Goal: Transaction & Acquisition: Purchase product/service

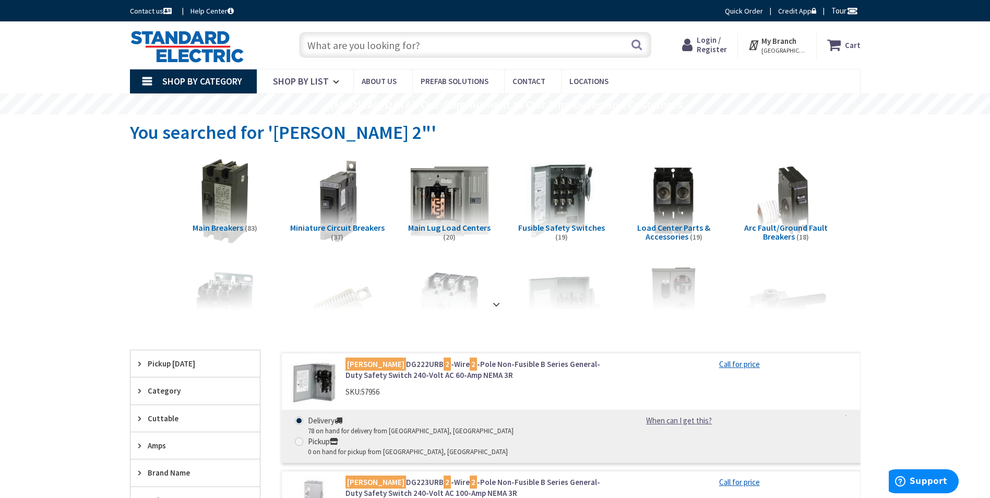
click at [401, 49] on input "text" at bounding box center [475, 45] width 352 height 26
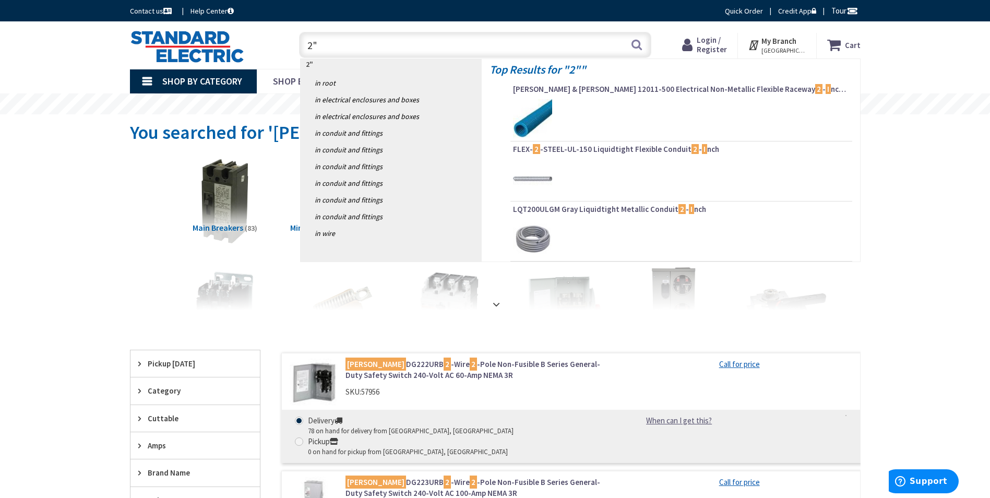
type input "2"
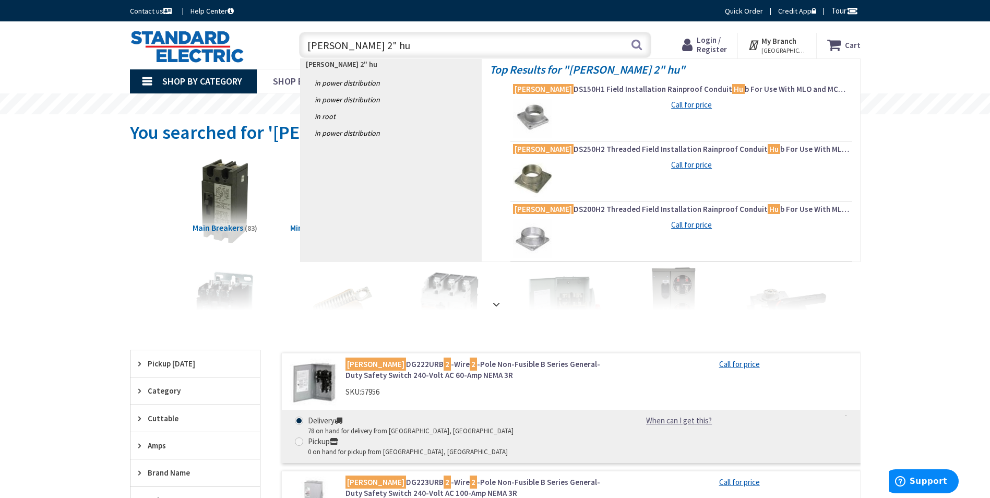
type input "eaton 2" hub"
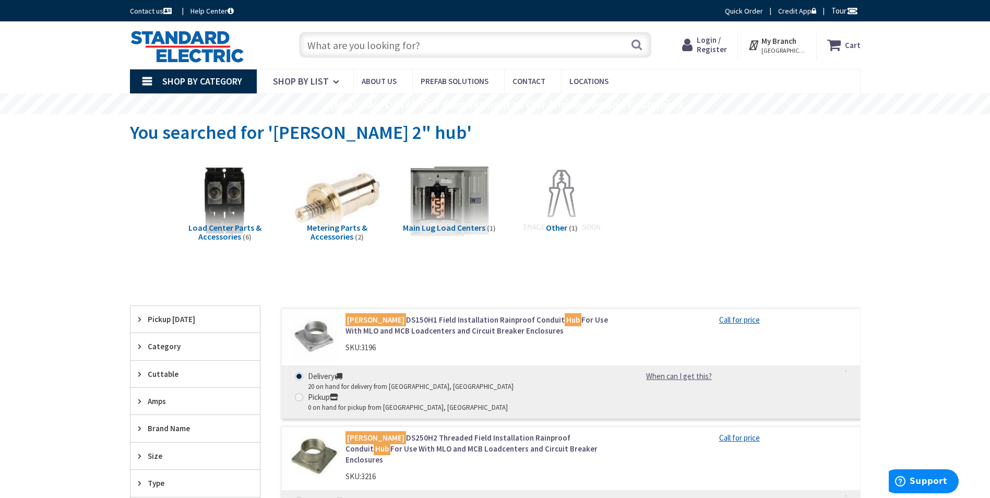
click at [715, 41] on span "Login / Register" at bounding box center [711, 44] width 30 height 19
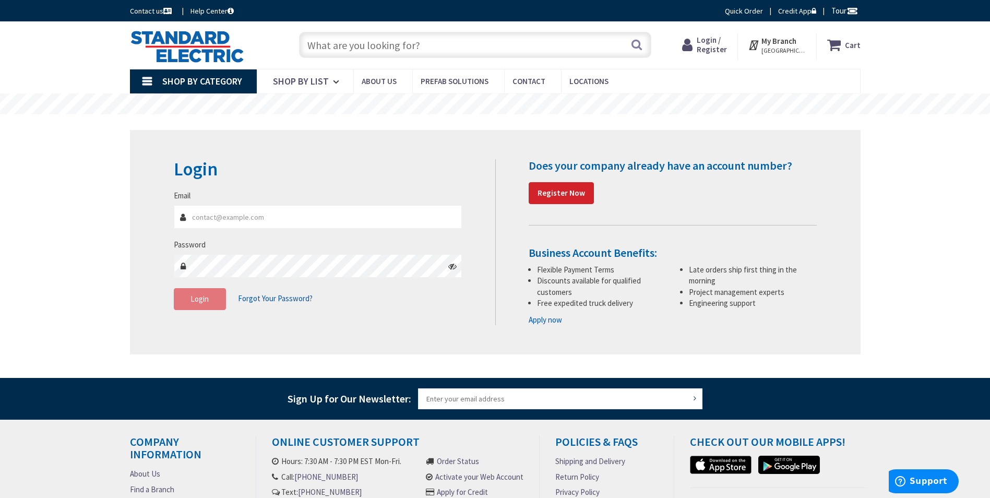
type input "msun@revisionenergy.com"
click at [207, 292] on button "Login" at bounding box center [200, 299] width 52 height 22
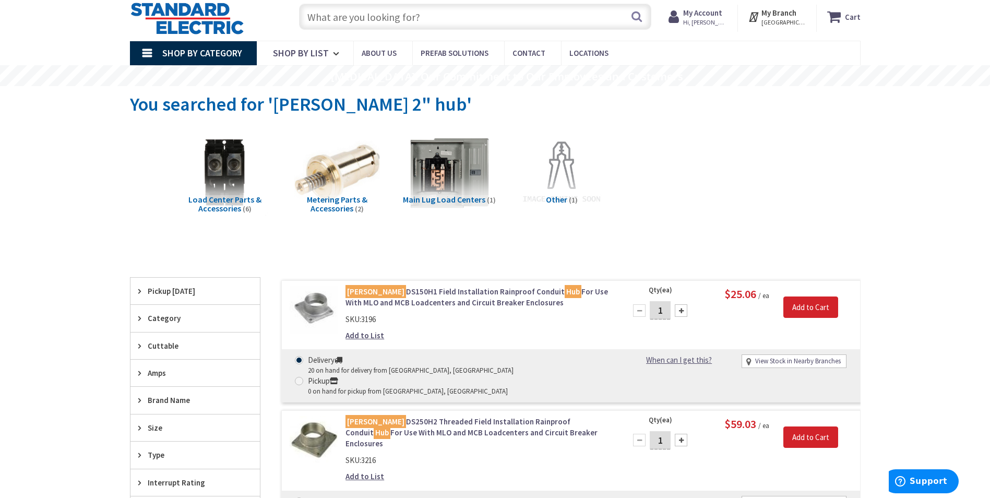
scroll to position [52, 0]
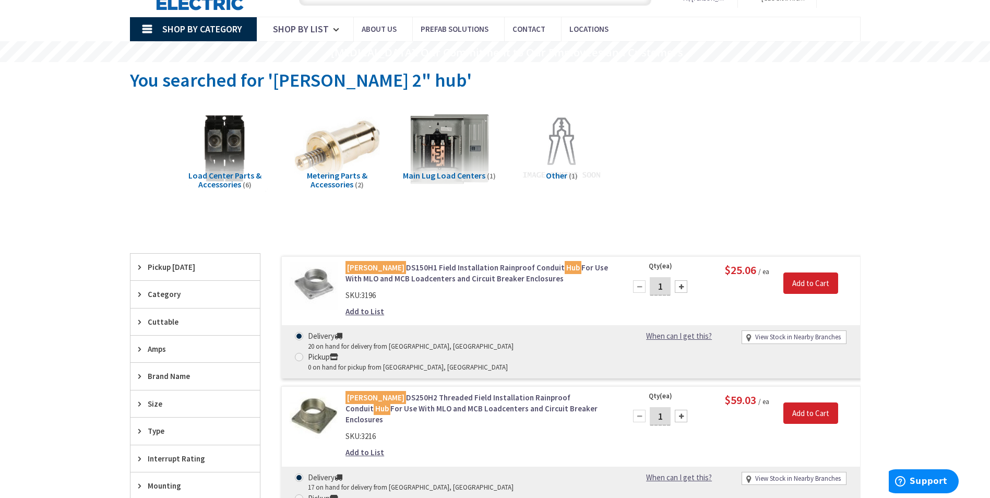
click at [494, 267] on link "Eaton DS150H1 Field Installation Rainproof Conduit Hub For Use With MLO and MCB…" at bounding box center [478, 273] width 266 height 22
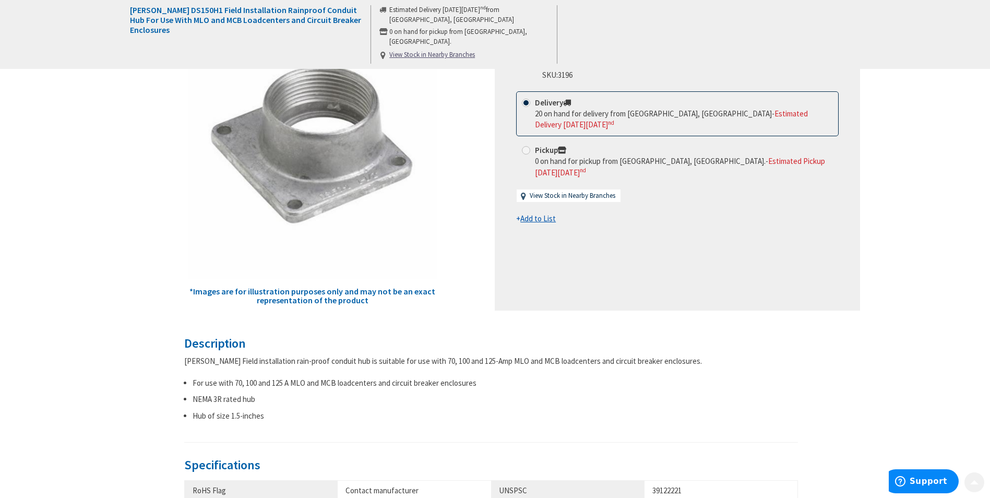
scroll to position [156, 0]
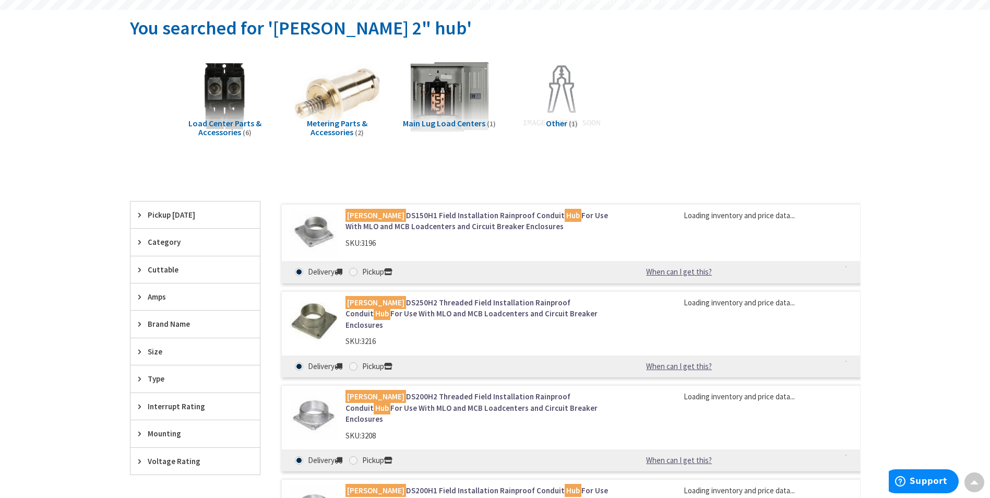
click at [400, 307] on link "Eaton DS250H2 Threaded Field Installation Rainproof Conduit Hub For Use With ML…" at bounding box center [478, 313] width 266 height 33
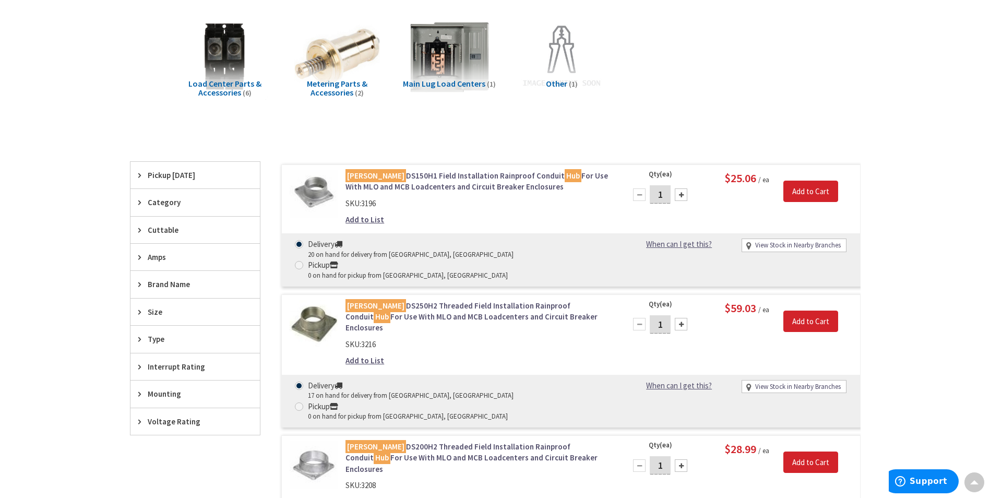
scroll to position [196, 0]
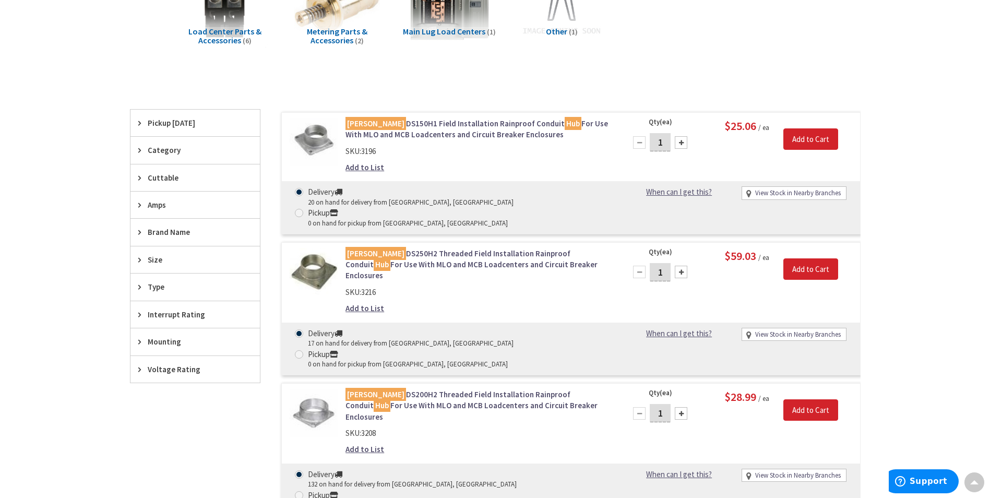
click at [451, 389] on link "Eaton DS200H2 Threaded Field Installation Rainproof Conduit Hub For Use With ML…" at bounding box center [478, 405] width 266 height 33
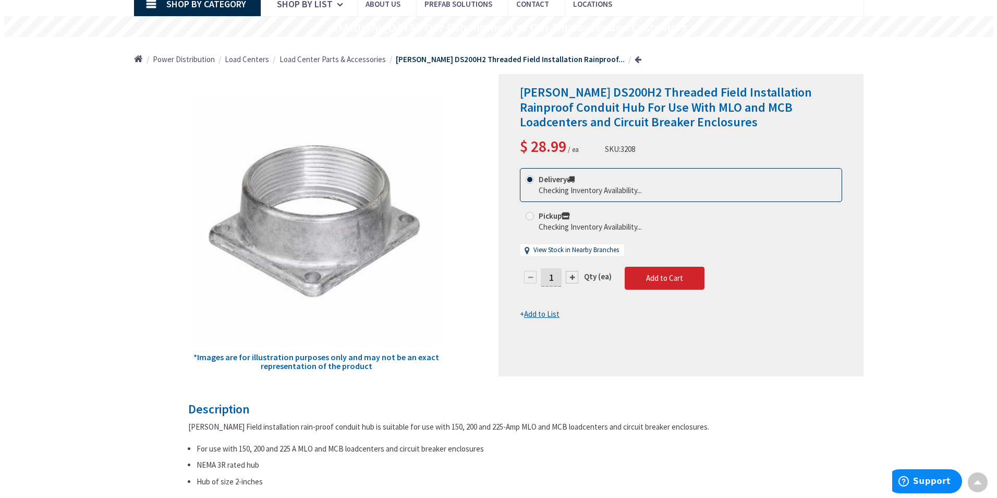
scroll to position [52, 0]
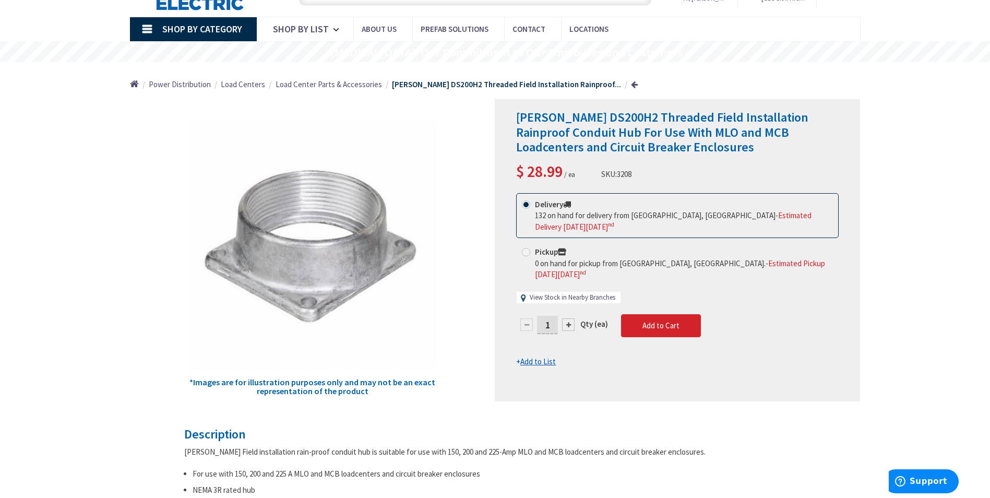
click at [593, 293] on link "View Stock in Nearby Branches" at bounding box center [572, 298] width 86 height 10
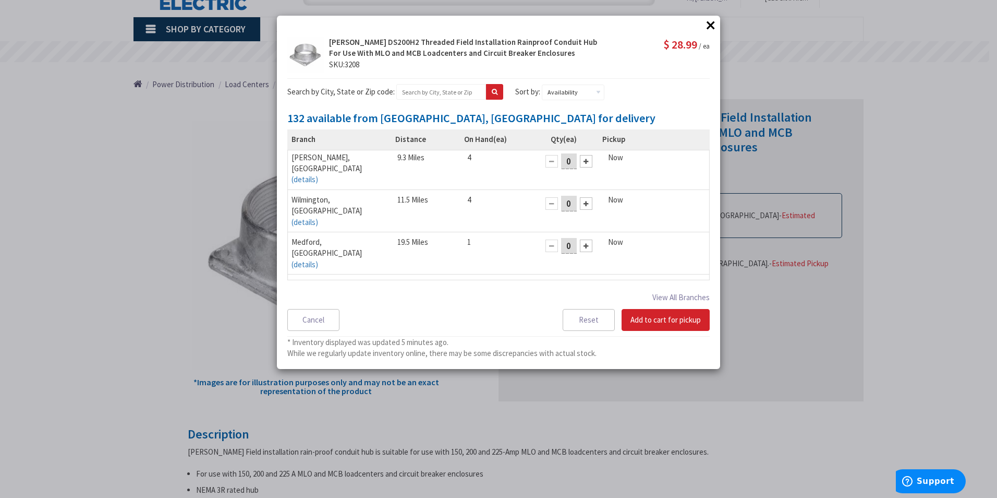
scroll to position [0, 0]
click at [680, 298] on button "View All Branches" at bounding box center [681, 298] width 57 height 14
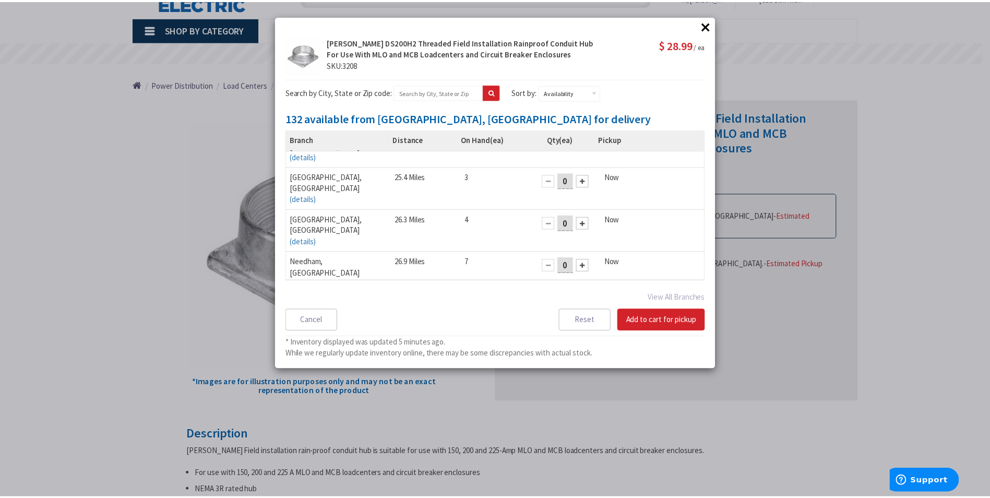
scroll to position [101, 0]
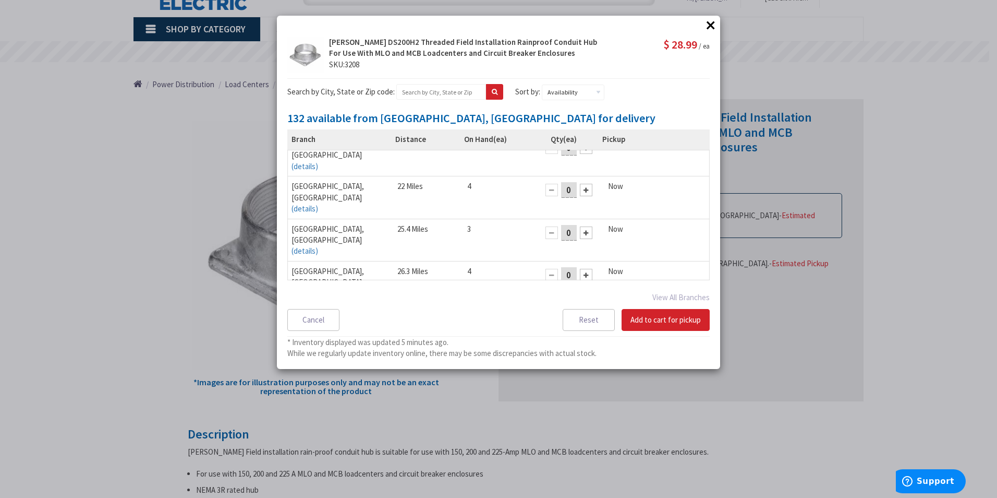
click at [582, 311] on div at bounding box center [586, 317] width 13 height 13
click at [709, 25] on button "×" at bounding box center [711, 25] width 16 height 16
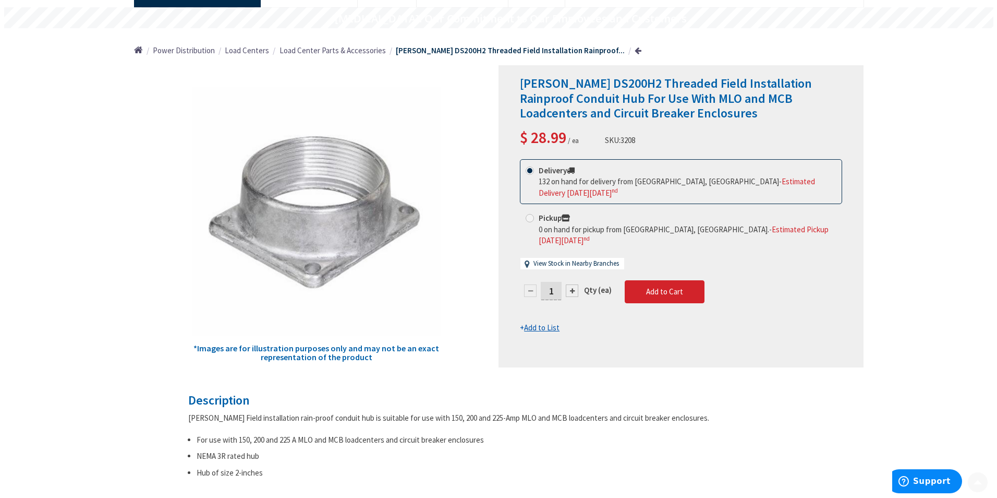
scroll to position [104, 0]
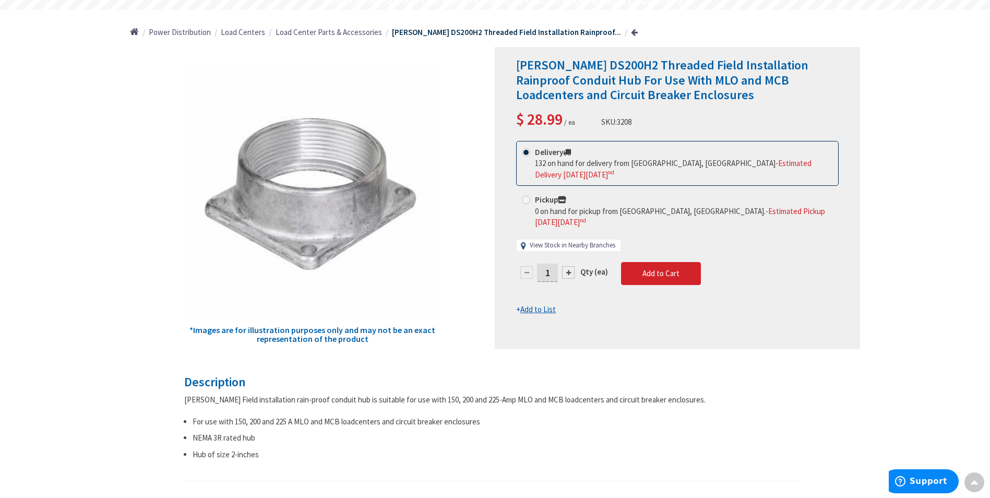
click at [576, 240] on link "View Stock in Nearby Branches" at bounding box center [572, 245] width 86 height 10
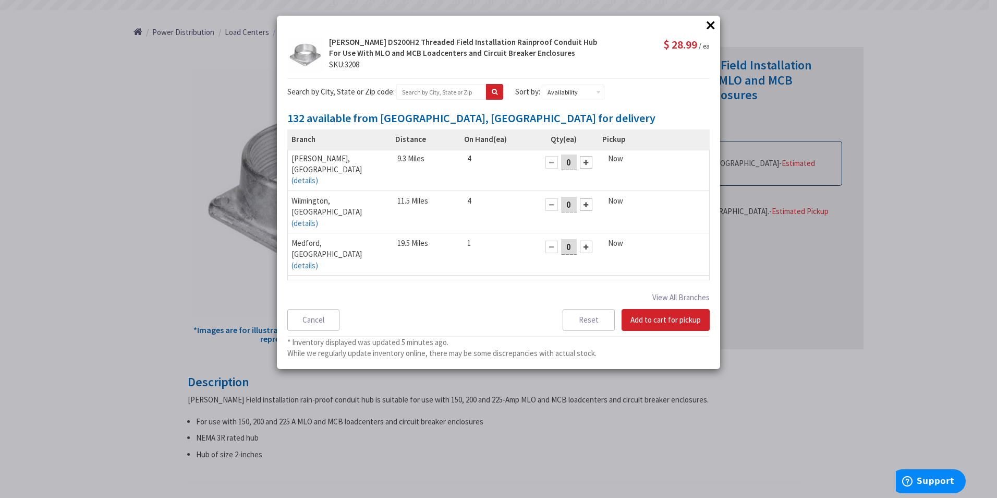
scroll to position [0, 0]
click at [670, 294] on button "View All Branches" at bounding box center [681, 298] width 57 height 14
select select "data-availability"
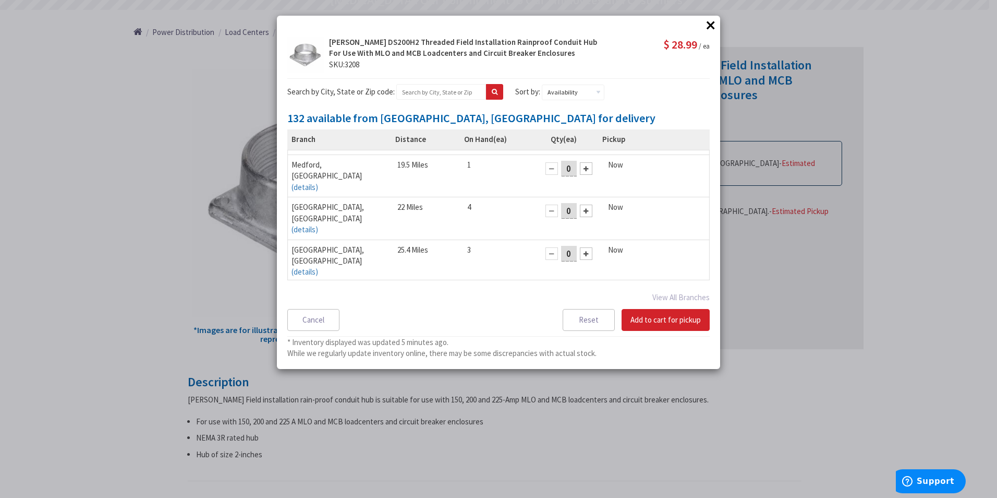
scroll to position [104, 0]
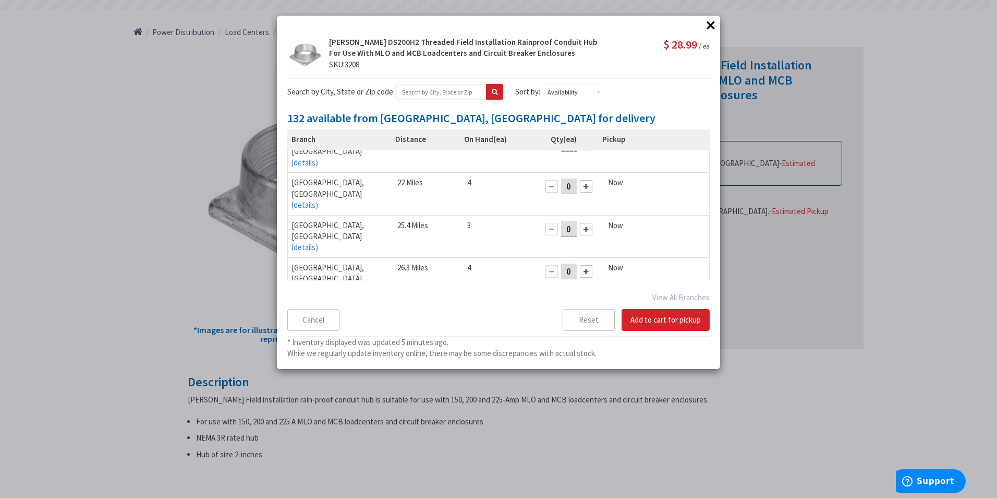
click at [584, 307] on div at bounding box center [586, 313] width 13 height 13
click at [667, 320] on button "Add to cart for pickup" at bounding box center [666, 320] width 88 height 22
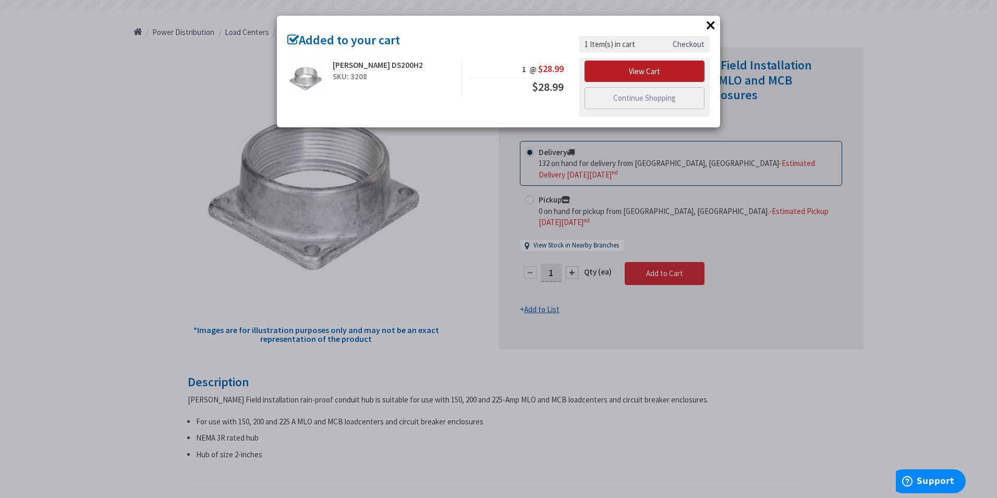
click at [669, 69] on link "View Cart" at bounding box center [645, 72] width 120 height 22
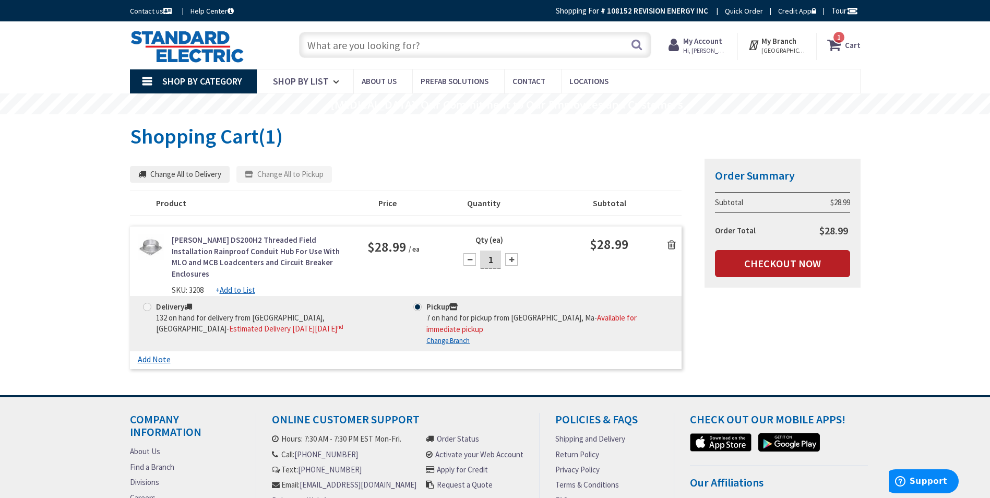
click at [748, 269] on link "Checkout Now" at bounding box center [782, 263] width 135 height 27
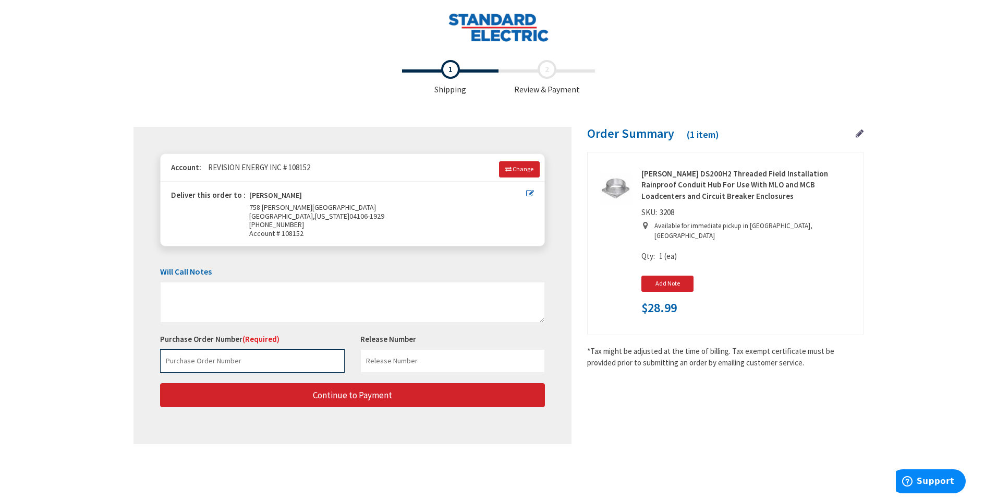
click at [272, 359] on input "text" at bounding box center [252, 360] width 185 height 23
type input "WO20088-04-100125"
click at [441, 361] on input "text" at bounding box center [452, 360] width 185 height 23
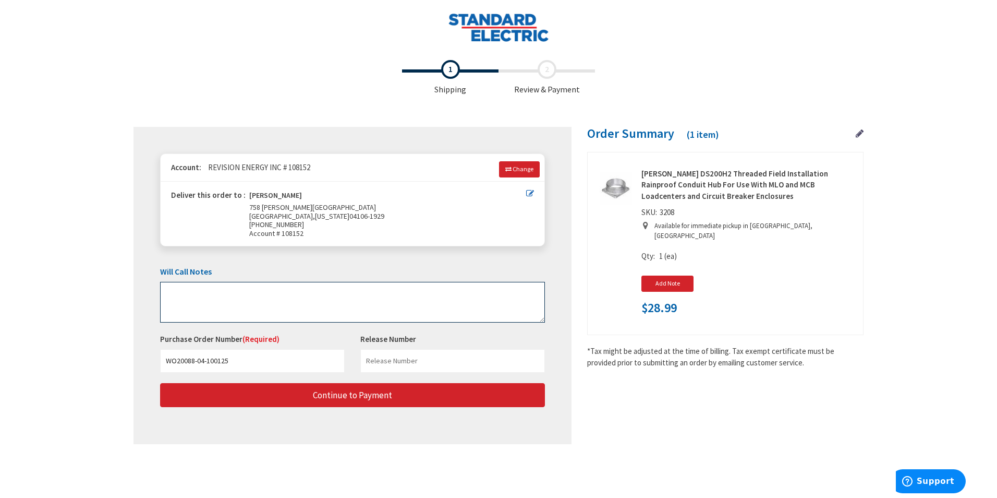
click at [290, 297] on textarea at bounding box center [352, 302] width 385 height 41
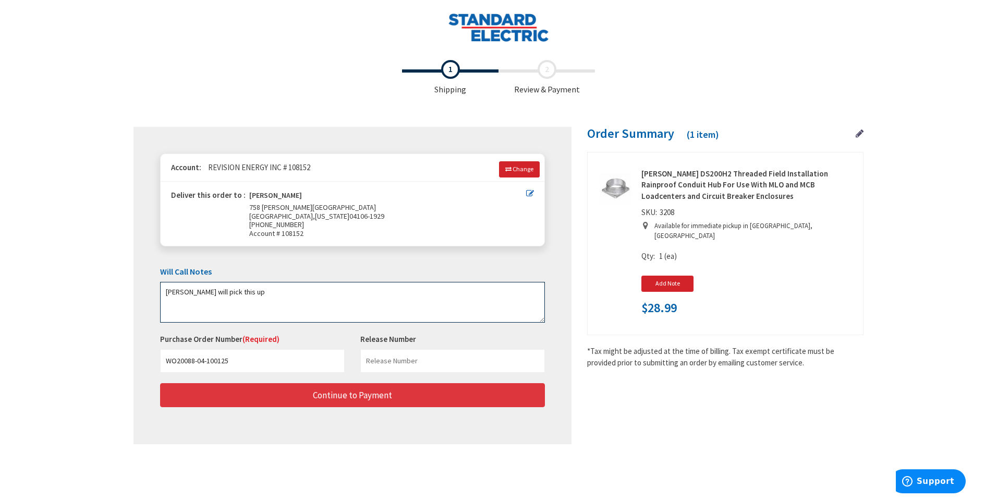
type textarea "[PERSON_NAME] will pick this up"
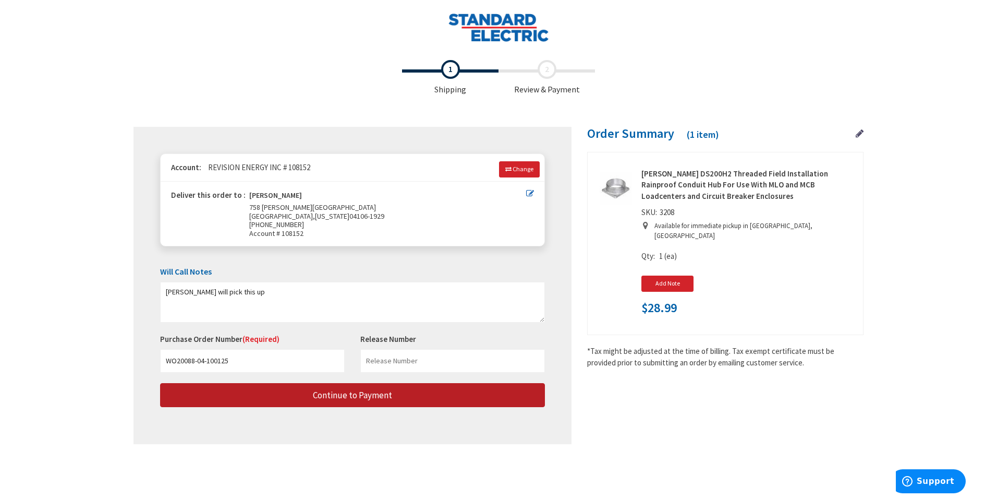
click at [390, 404] on button "Continue to Payment" at bounding box center [352, 395] width 385 height 25
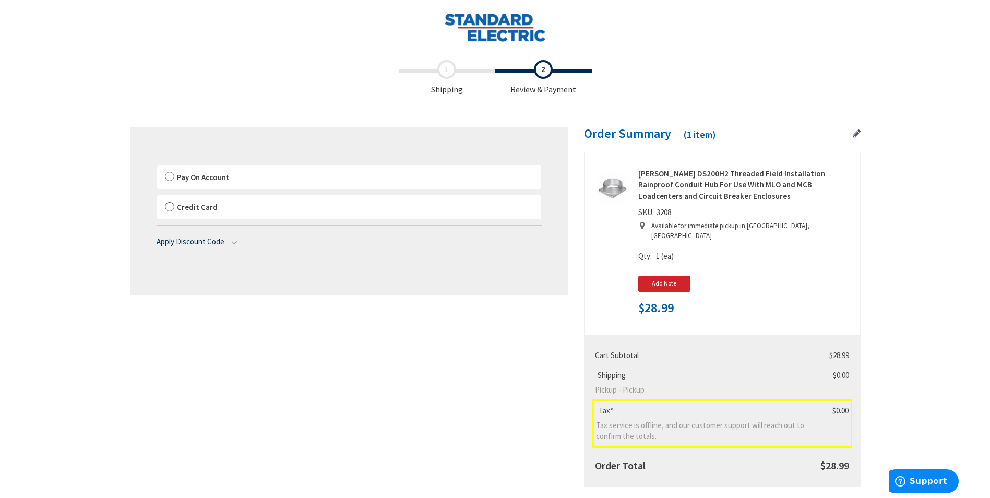
click at [186, 177] on span "Pay On Account" at bounding box center [203, 177] width 53 height 10
click at [157, 167] on input "Pay On Account" at bounding box center [157, 167] width 0 height 0
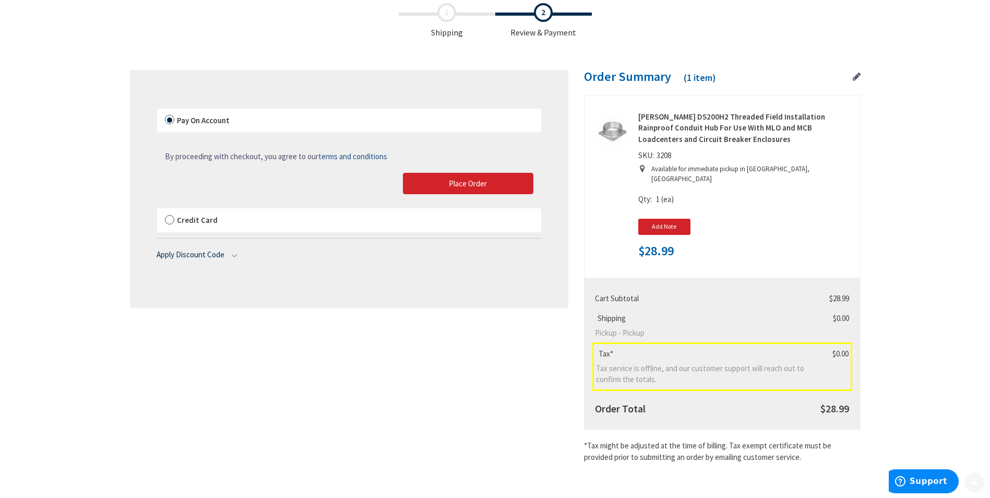
scroll to position [58, 0]
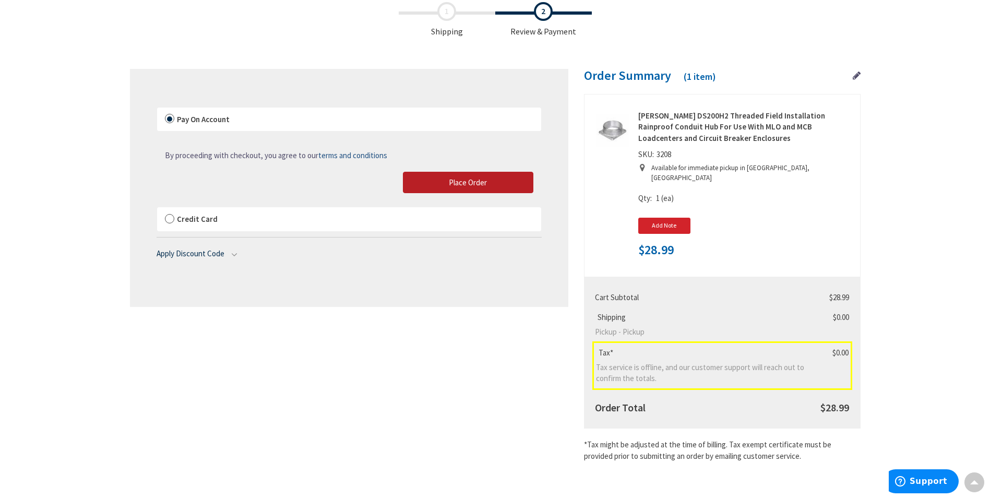
click at [450, 185] on span "Place Order" at bounding box center [468, 182] width 38 height 10
